Goal: Transaction & Acquisition: Purchase product/service

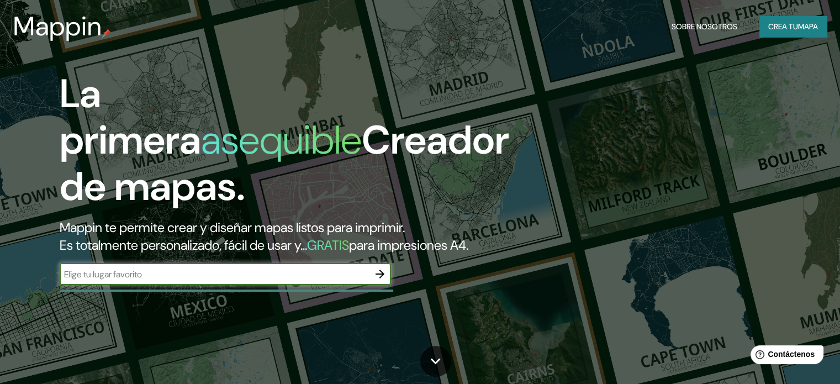
click at [201, 281] on input "text" at bounding box center [214, 274] width 309 height 13
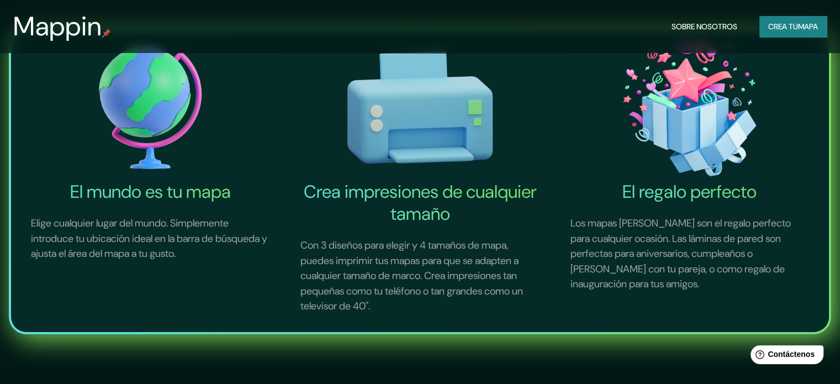
scroll to position [166, 0]
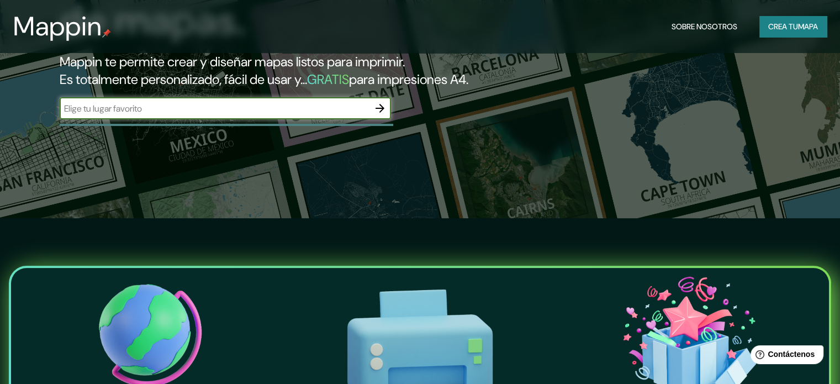
click at [245, 115] on input "text" at bounding box center [214, 108] width 309 height 13
type input "[GEOGRAPHIC_DATA]"
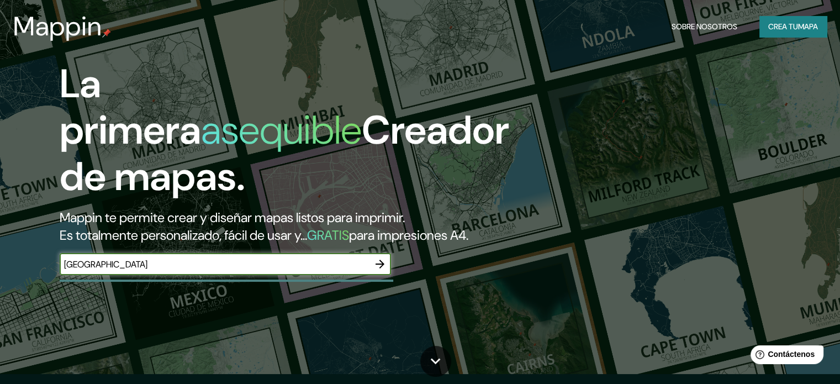
scroll to position [0, 0]
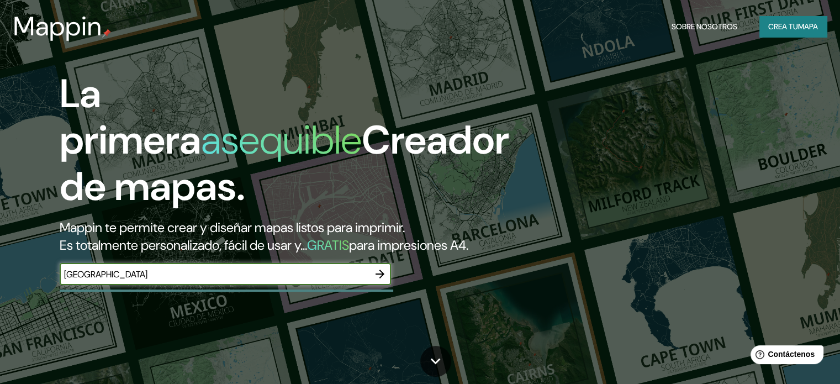
click at [381, 281] on icon "button" at bounding box center [379, 273] width 13 height 13
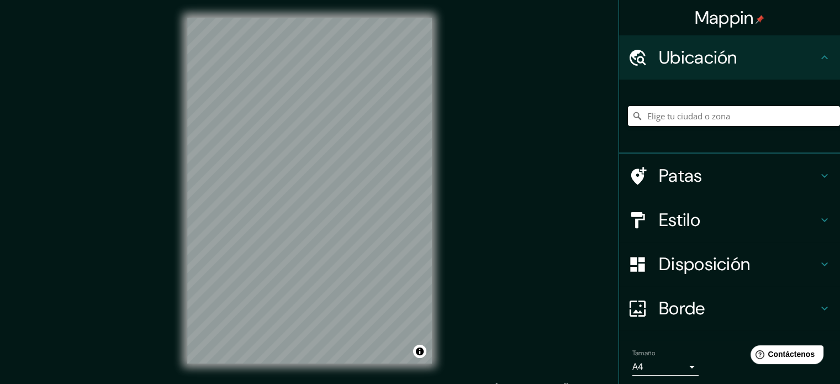
click at [444, 242] on div "© Mapbox © OpenStreetMap Improve this map" at bounding box center [310, 190] width 280 height 381
click at [718, 182] on h4 "Patas" at bounding box center [738, 176] width 159 height 22
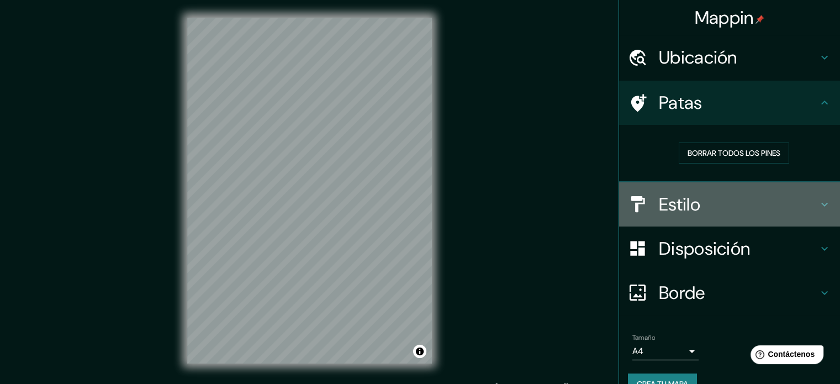
click at [820, 202] on icon at bounding box center [824, 204] width 13 height 13
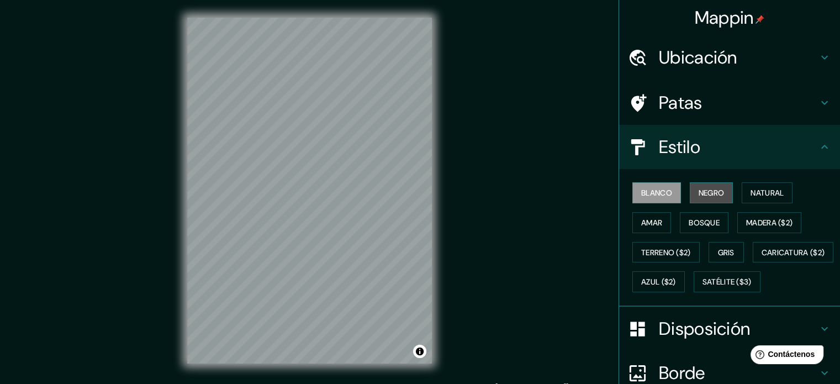
click at [690, 196] on button "Negro" at bounding box center [712, 192] width 44 height 21
click at [645, 221] on font "Amar" at bounding box center [651, 223] width 21 height 10
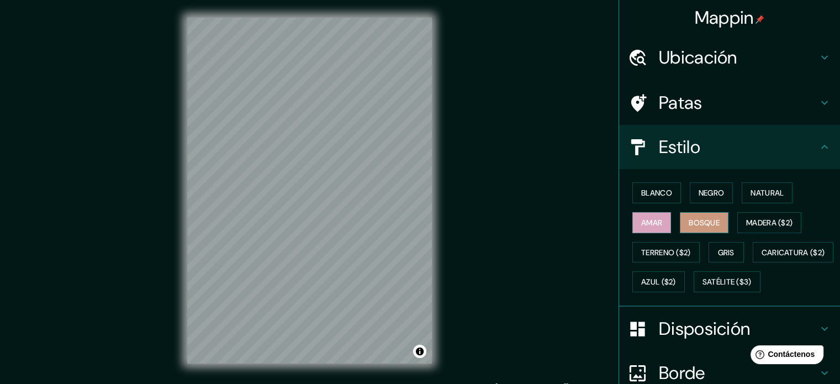
click at [680, 218] on button "Bosque" at bounding box center [704, 222] width 49 height 21
click at [669, 245] on font "Terreno ($2)" at bounding box center [666, 252] width 50 height 14
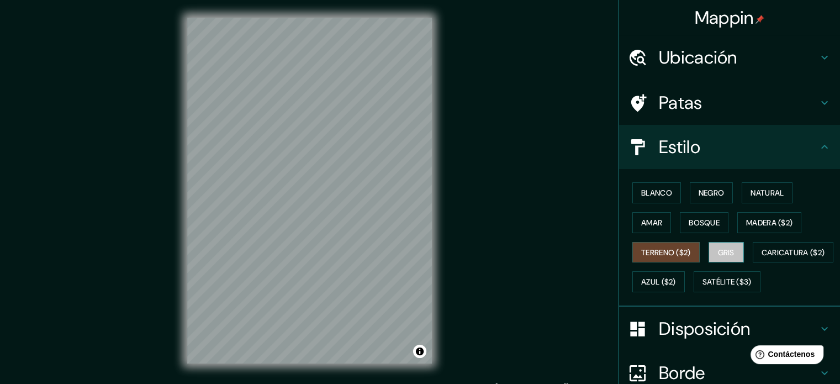
click at [718, 252] on font "Gris" at bounding box center [726, 252] width 17 height 10
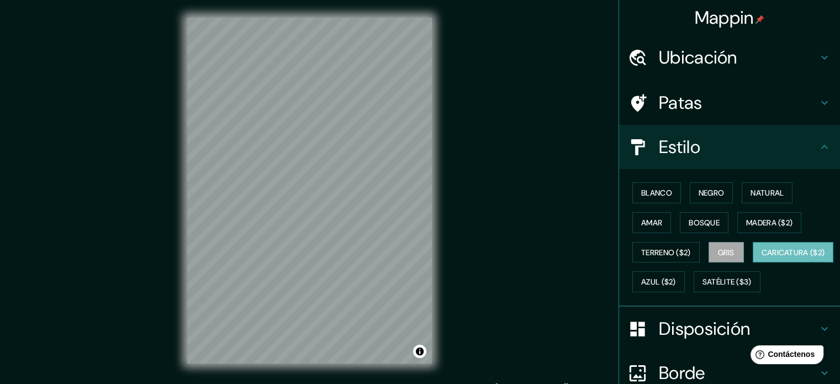
click at [762, 257] on font "Caricatura ($2)" at bounding box center [794, 252] width 64 height 10
click at [703, 287] on font "Satélite ($3)" at bounding box center [727, 282] width 49 height 10
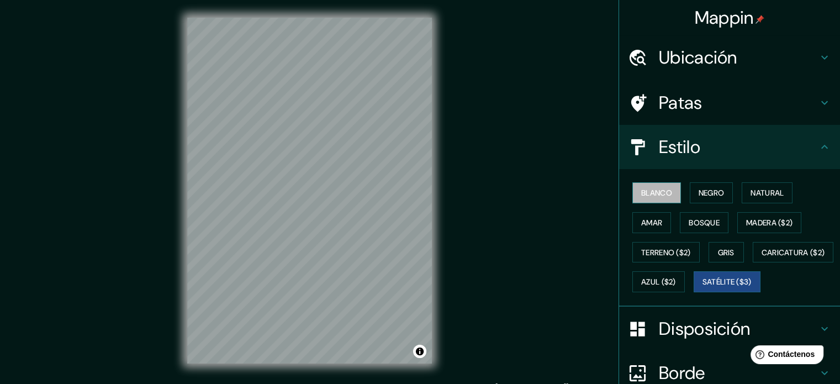
click at [661, 194] on font "Blanco" at bounding box center [656, 193] width 31 height 10
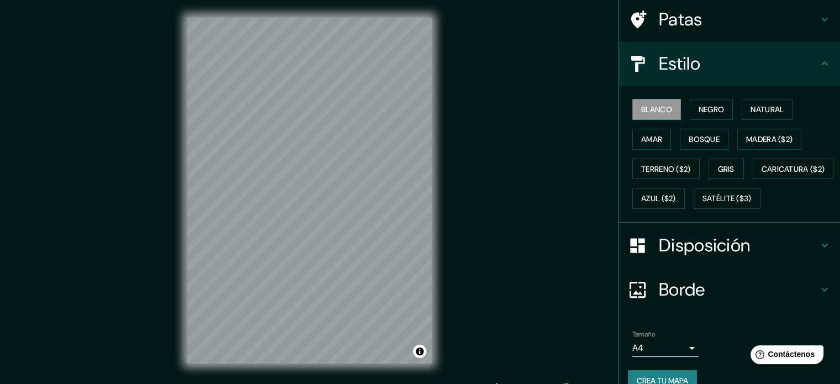
scroll to position [110, 0]
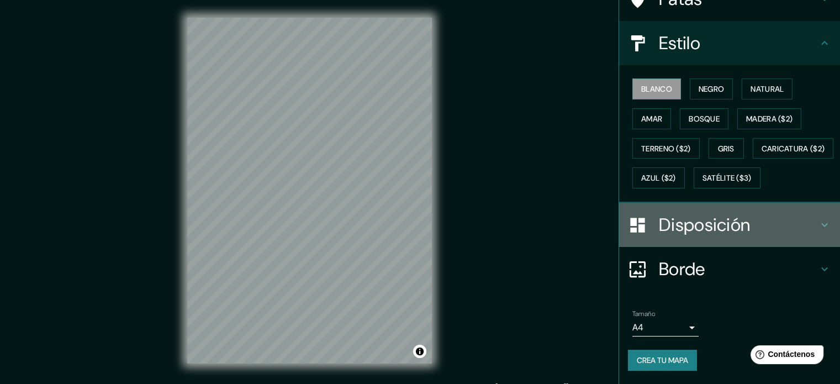
click at [780, 236] on h4 "Disposición" at bounding box center [738, 225] width 159 height 22
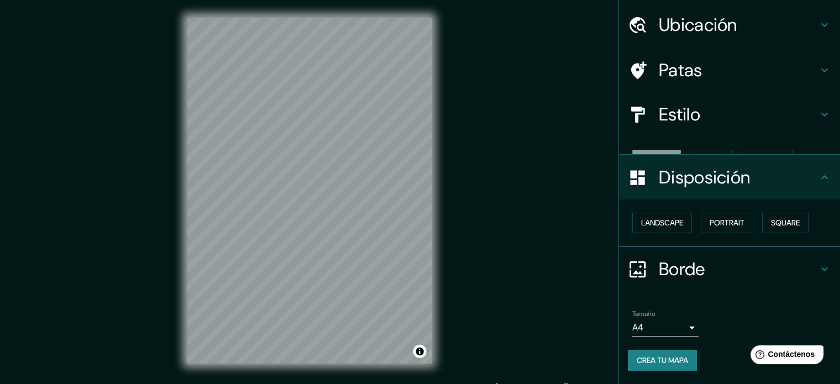
scroll to position [13, 0]
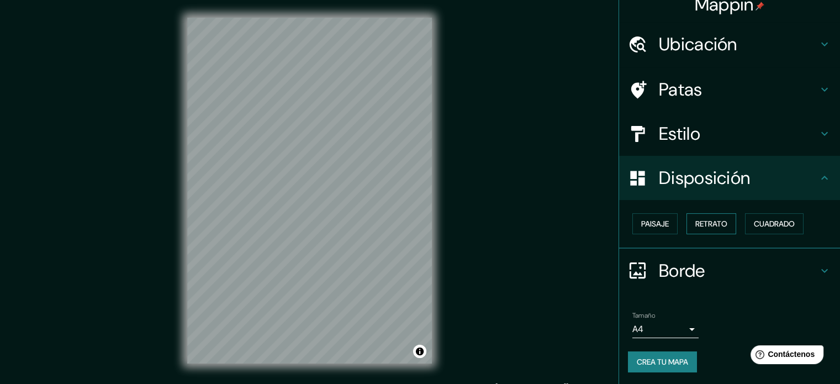
click at [695, 224] on font "Retrato" at bounding box center [711, 224] width 32 height 10
click at [657, 225] on font "Paisaje" at bounding box center [655, 224] width 28 height 10
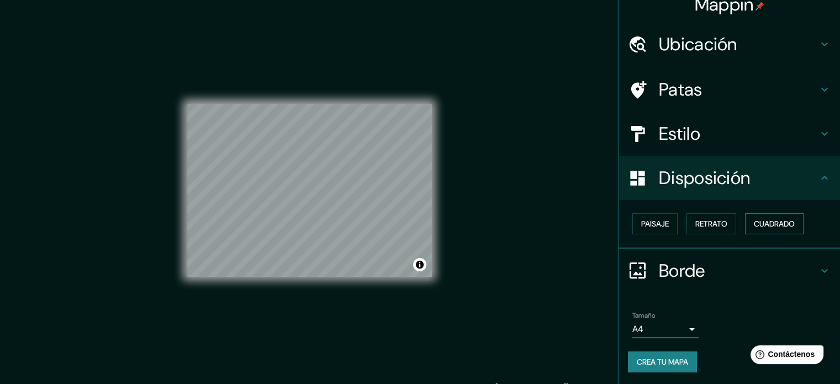
click at [754, 219] on font "Cuadrado" at bounding box center [774, 224] width 41 height 10
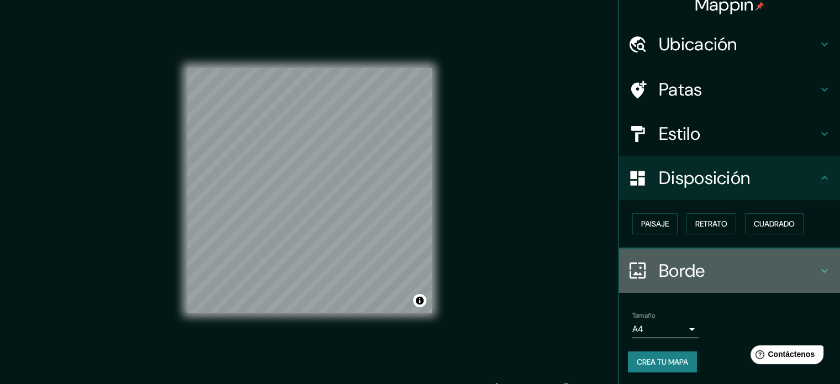
click at [684, 274] on font "Borde" at bounding box center [682, 270] width 46 height 23
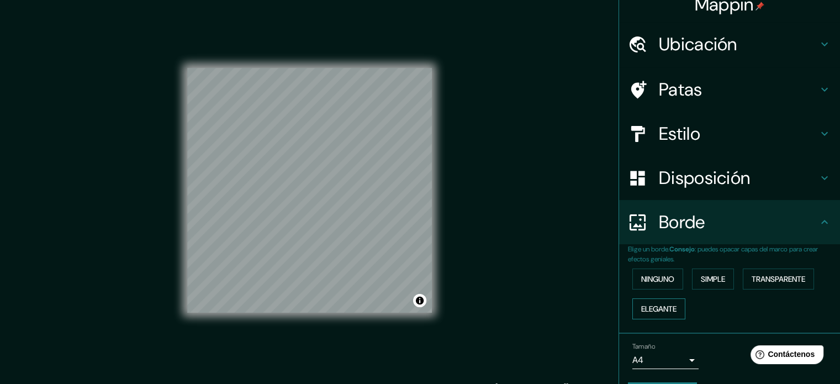
click at [663, 304] on font "Elegante" at bounding box center [658, 309] width 35 height 10
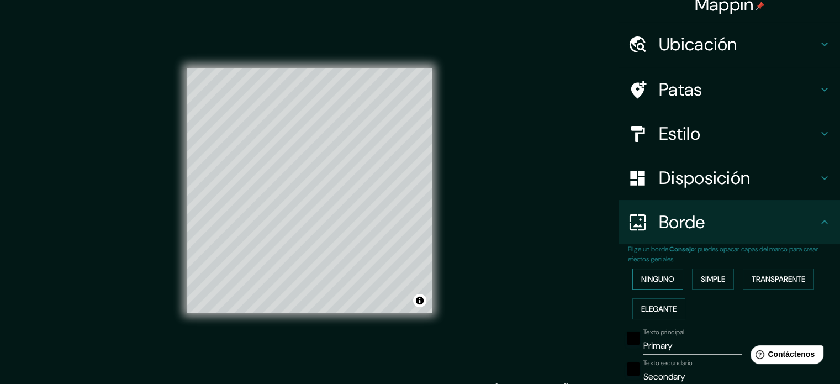
click at [651, 280] on font "Ninguno" at bounding box center [657, 279] width 33 height 10
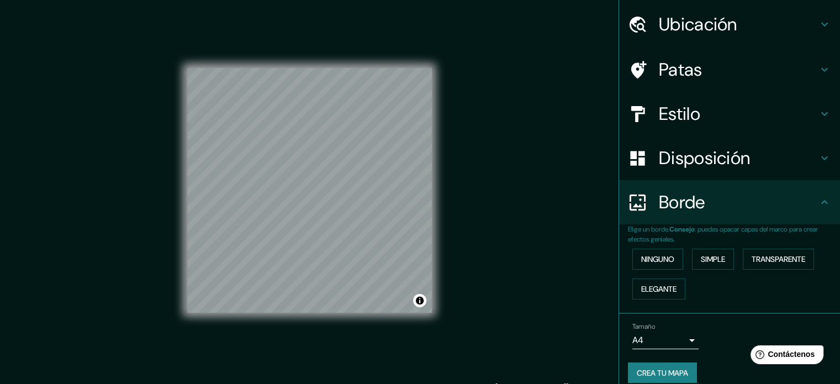
scroll to position [44, 0]
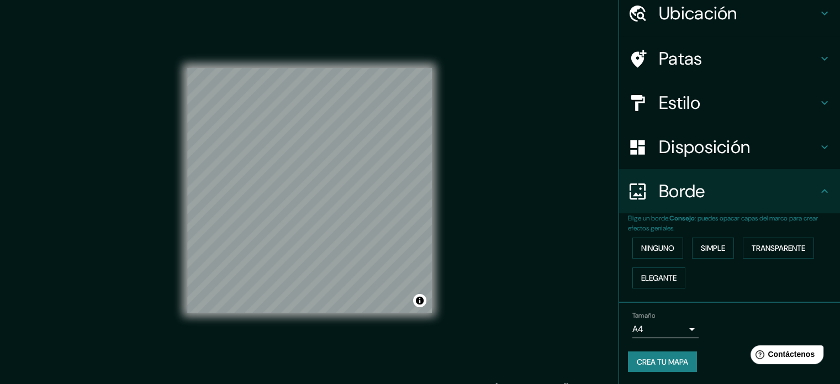
click at [672, 357] on font "Crea tu mapa" at bounding box center [662, 362] width 51 height 10
drag, startPoint x: 449, startPoint y: 209, endPoint x: 581, endPoint y: 305, distance: 163.6
click at [581, 305] on div "Mappin Ubicación Patas Estilo Disposición Borde Elige un borde. Consejo : puede…" at bounding box center [420, 199] width 840 height 399
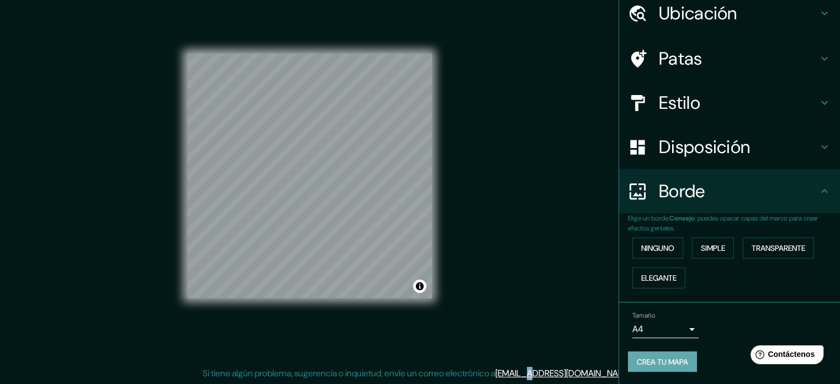
click at [672, 366] on font "Crea tu mapa" at bounding box center [662, 362] width 51 height 14
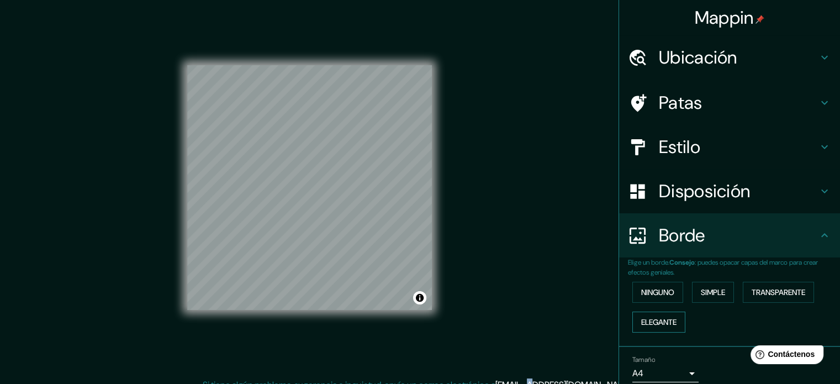
scroll to position [0, 0]
